Goal: Transaction & Acquisition: Purchase product/service

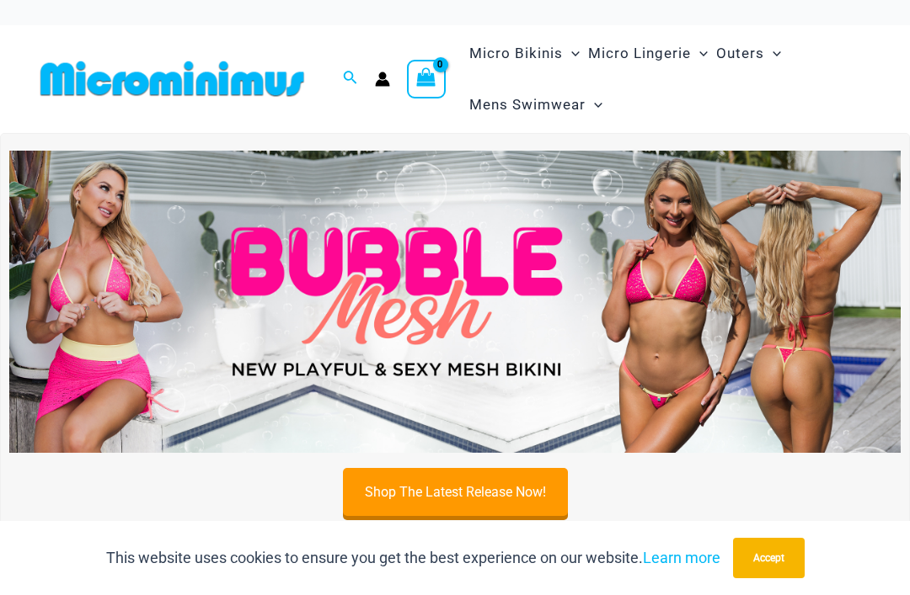
click at [348, 75] on icon "Search icon link" at bounding box center [349, 78] width 13 height 15
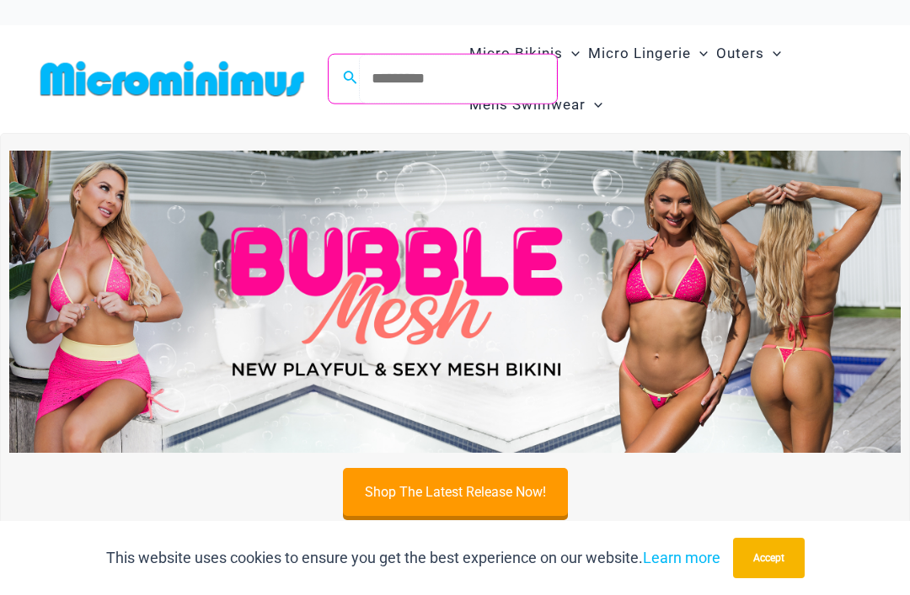
click at [462, 82] on input "Search for: Search" at bounding box center [458, 79] width 198 height 50
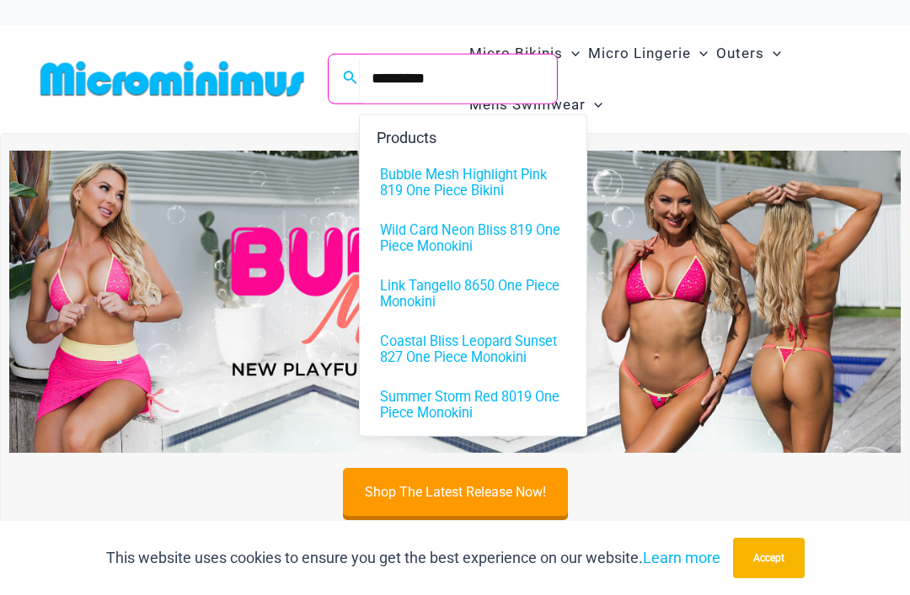
type input "*********"
click button "Search" at bounding box center [0, 0] width 0 height 0
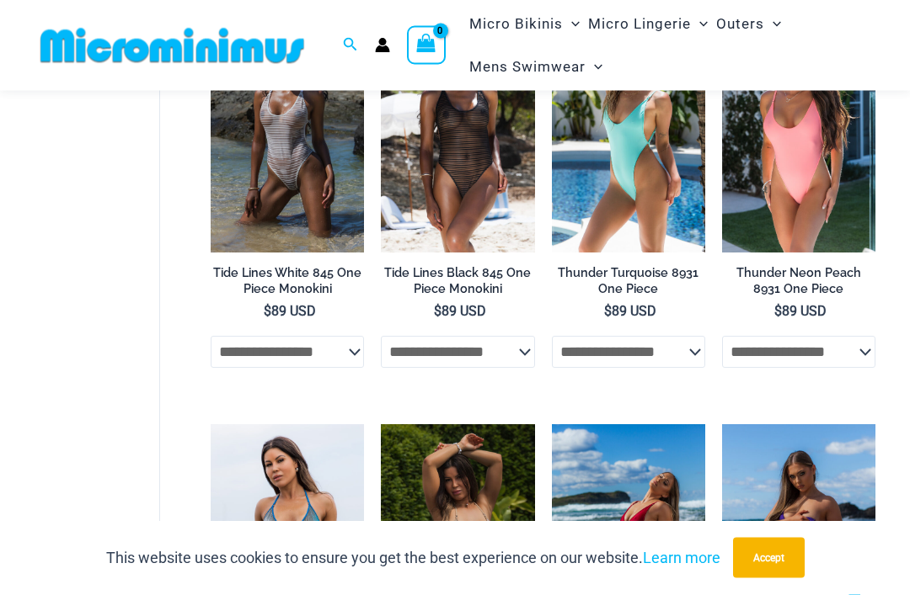
scroll to position [1855, 0]
click at [552, 424] on img at bounding box center [552, 424] width 0 height 0
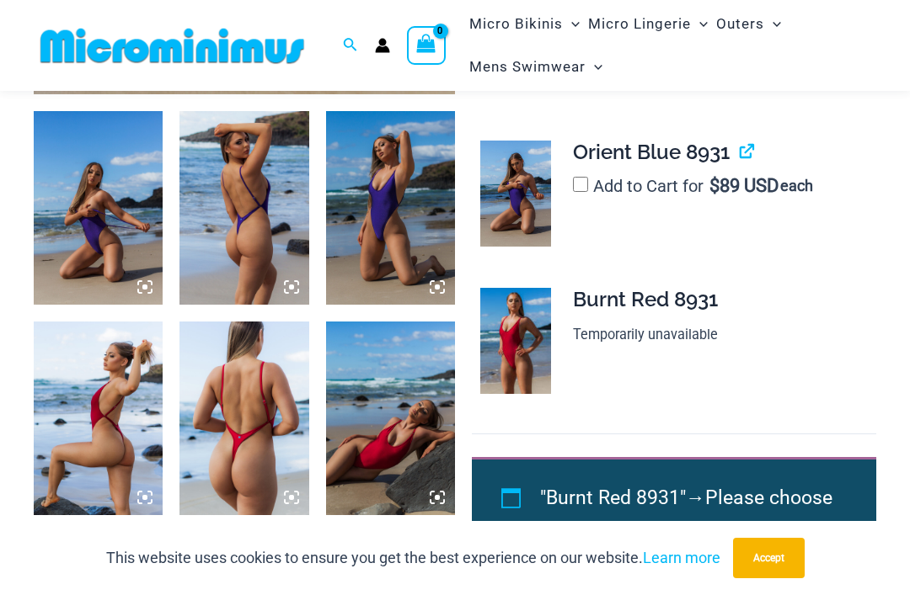
scroll to position [676, 0]
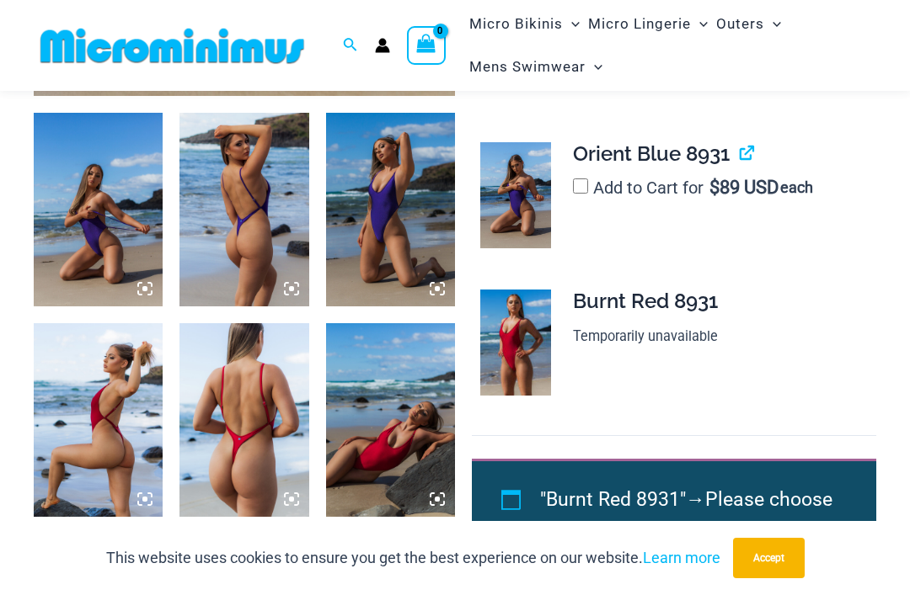
click at [515, 371] on img at bounding box center [515, 343] width 71 height 106
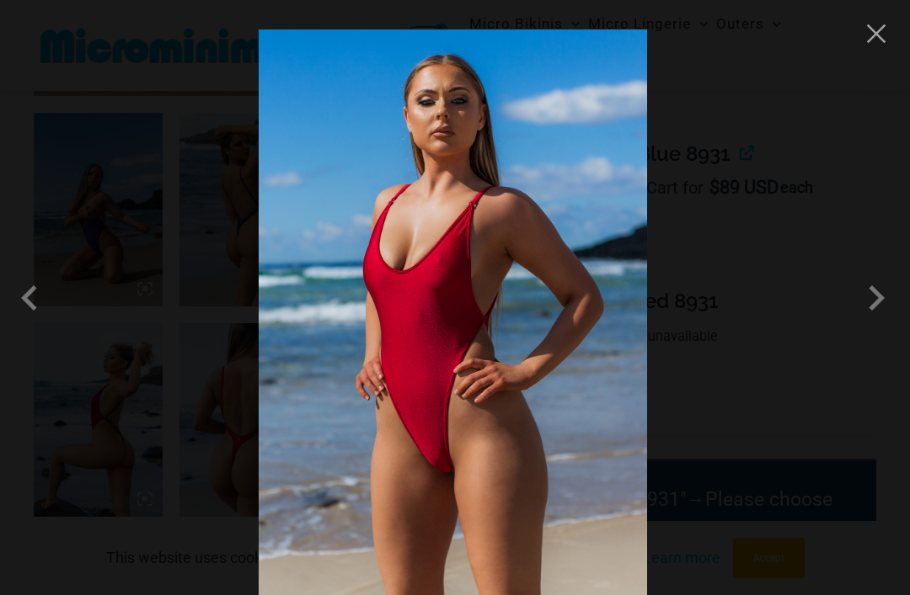
click at [837, 332] on div at bounding box center [455, 297] width 910 height 595
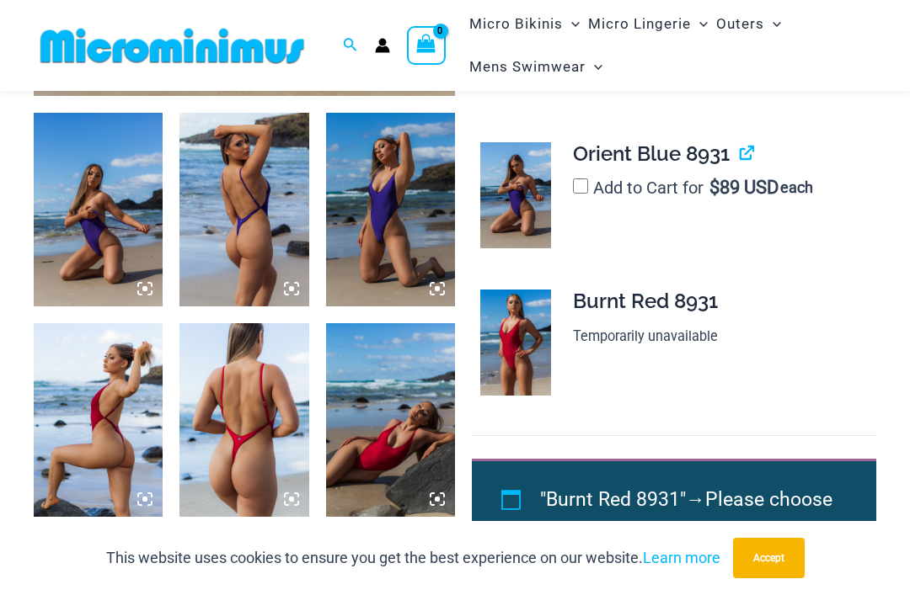
click at [521, 364] on img at bounding box center [515, 343] width 71 height 106
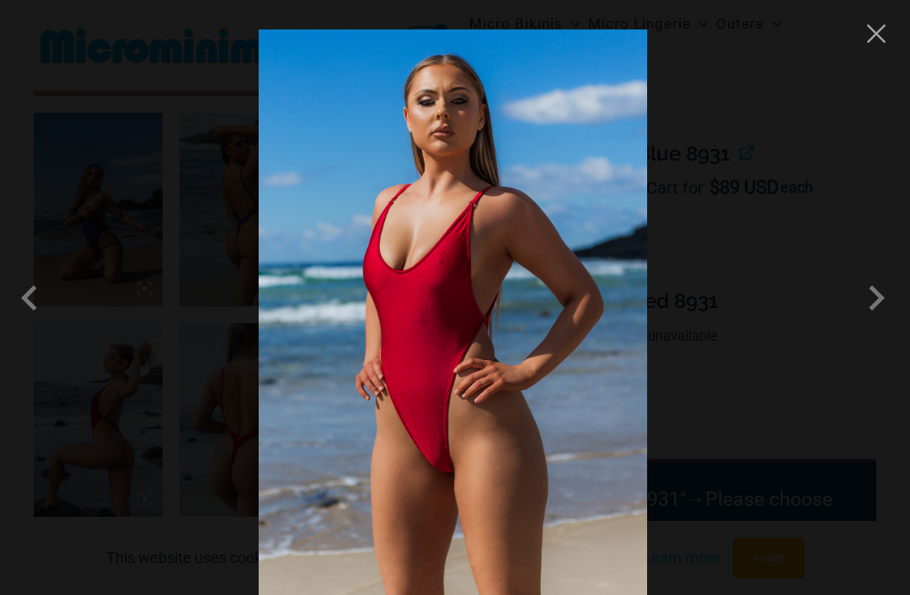
click at [866, 57] on div at bounding box center [455, 297] width 910 height 595
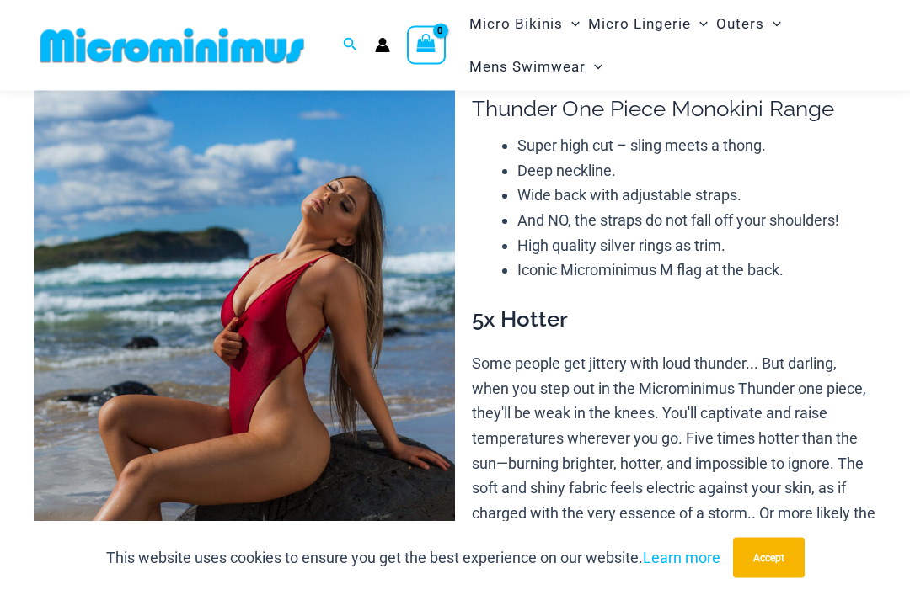
scroll to position [0, 0]
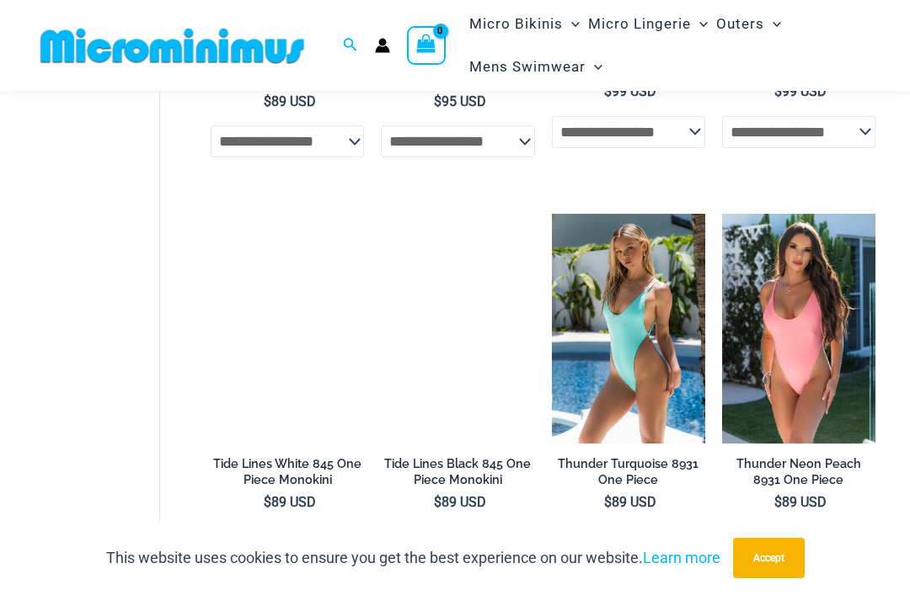
scroll to position [1665, 0]
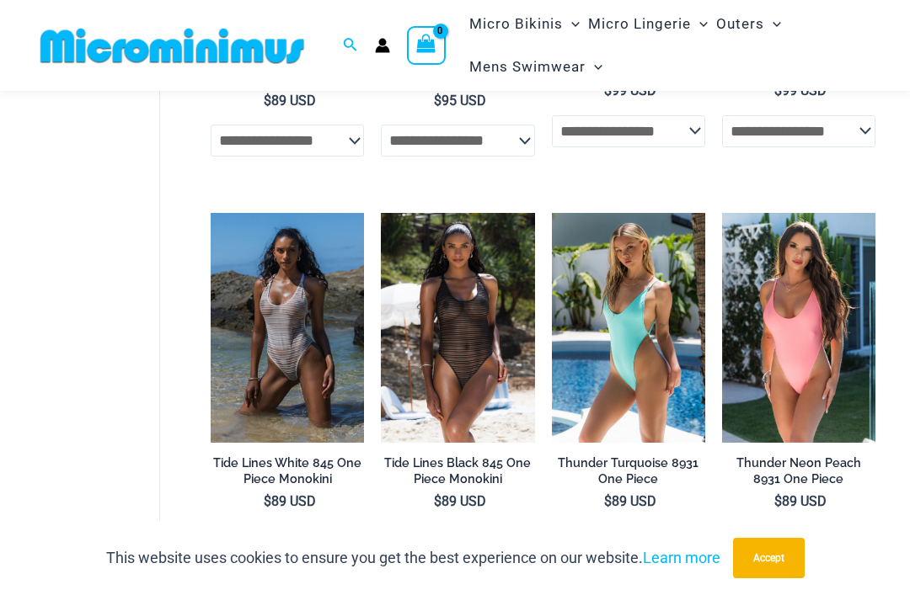
click at [552, 213] on img at bounding box center [552, 213] width 0 height 0
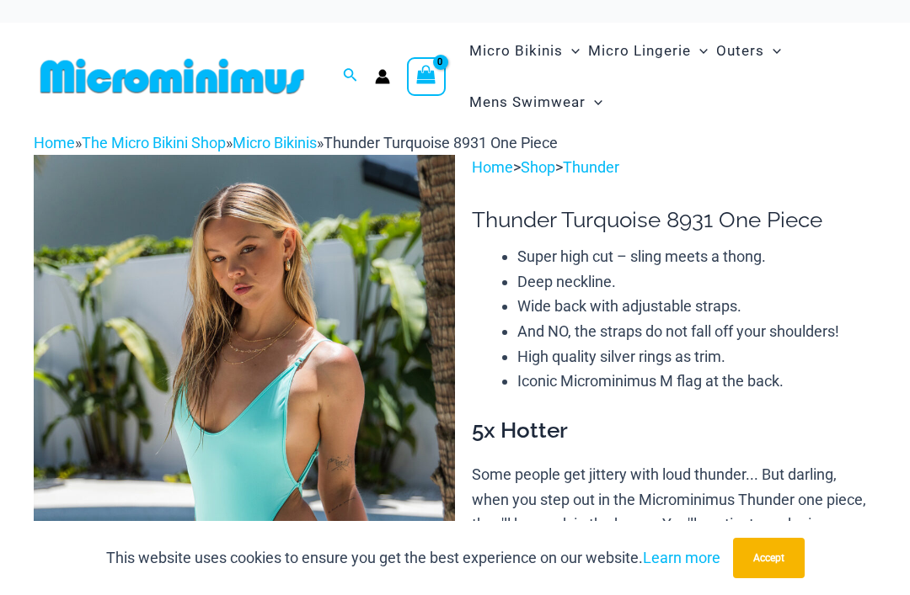
scroll to position [3, 0]
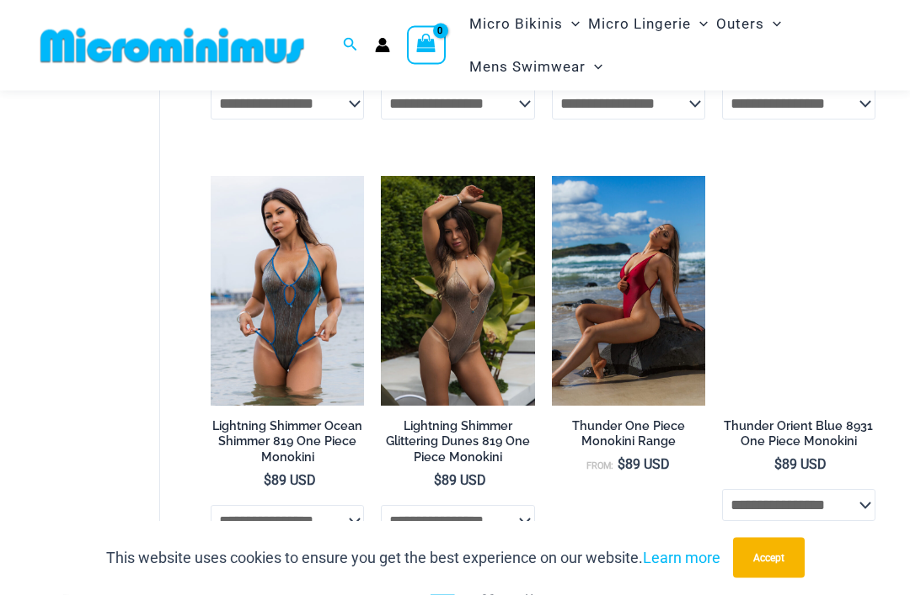
scroll to position [2104, 0]
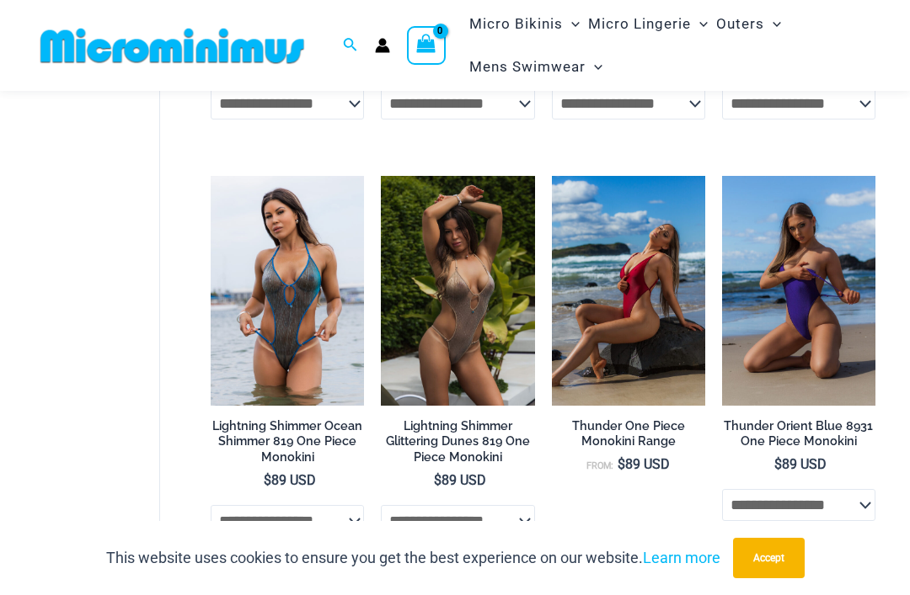
click at [552, 176] on img at bounding box center [552, 176] width 0 height 0
